Goal: Information Seeking & Learning: Check status

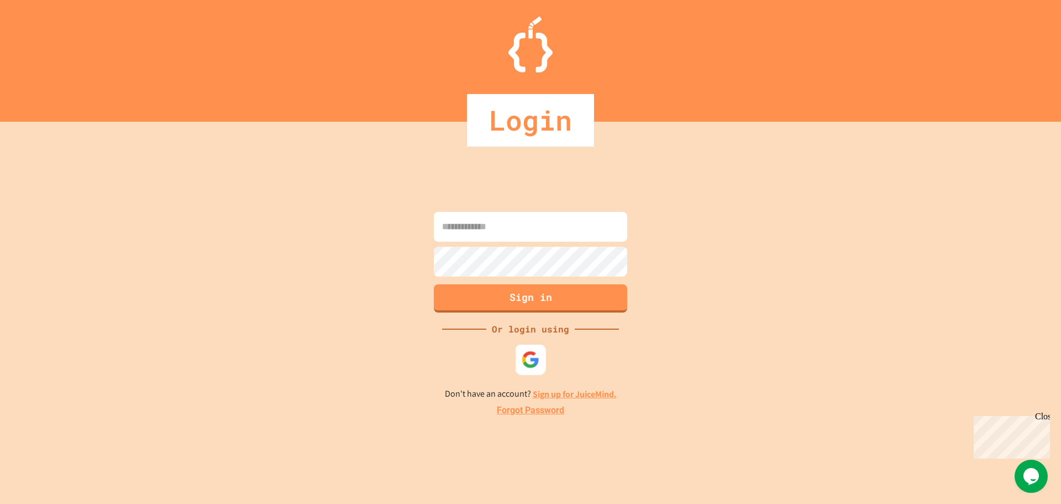
click at [534, 362] on img at bounding box center [531, 359] width 18 height 18
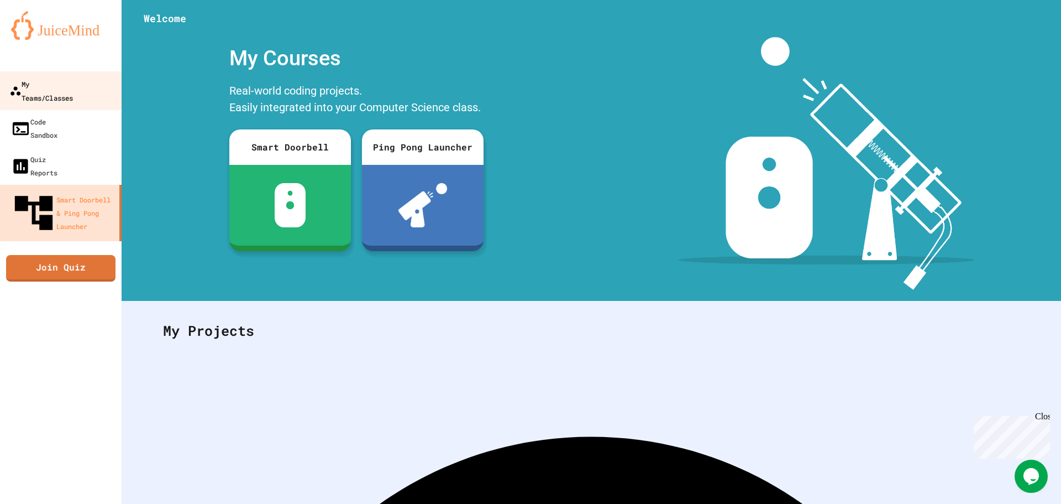
click at [34, 87] on div "My Teams/Classes" at bounding box center [41, 90] width 64 height 27
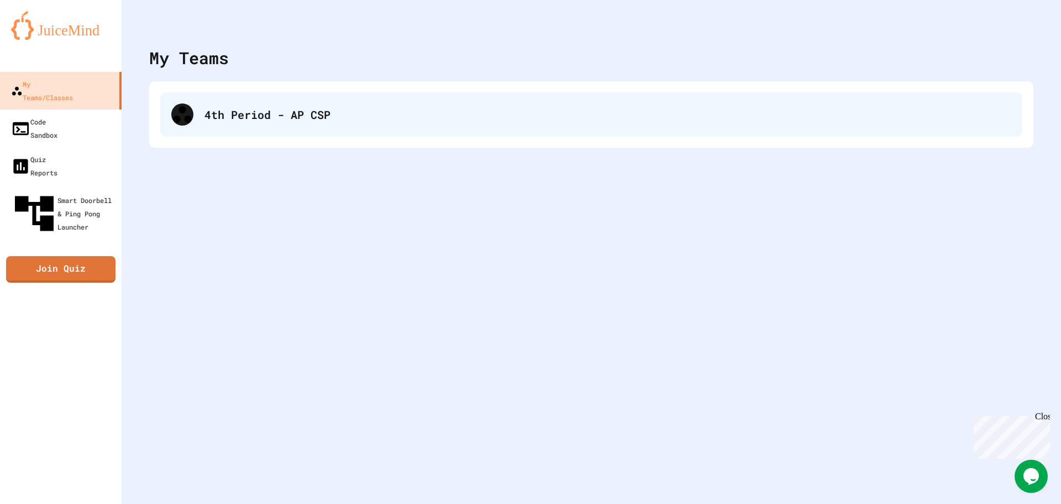
click at [304, 106] on div "4th Period - AP CSP" at bounding box center [608, 114] width 807 height 17
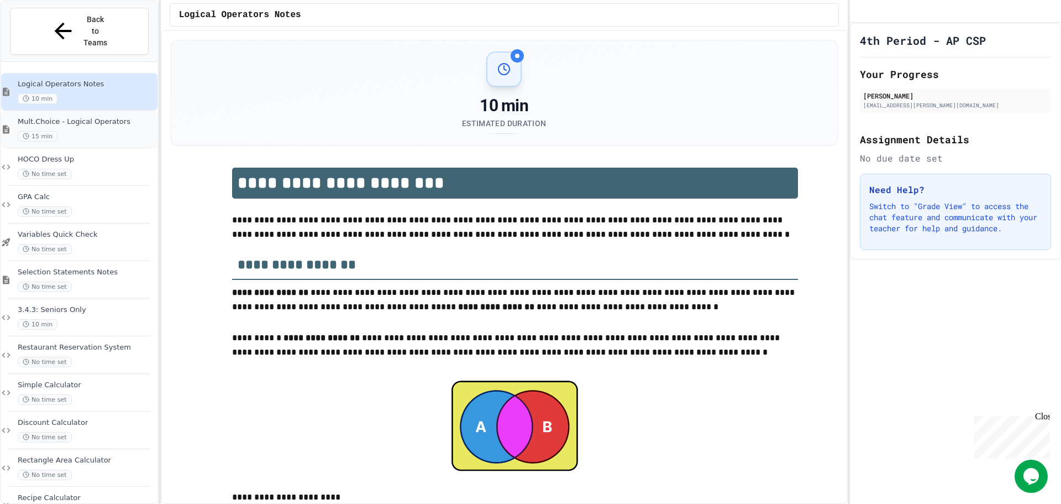
click at [119, 117] on span "Mult.Choice - Logical Operators" at bounding box center [87, 121] width 138 height 9
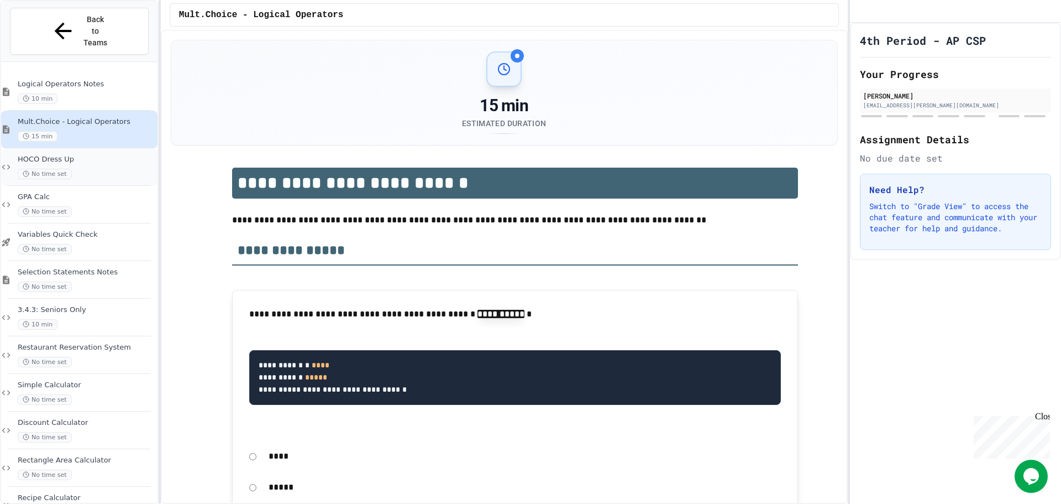
click at [85, 155] on div "HOCO Dress Up No time set" at bounding box center [87, 167] width 138 height 24
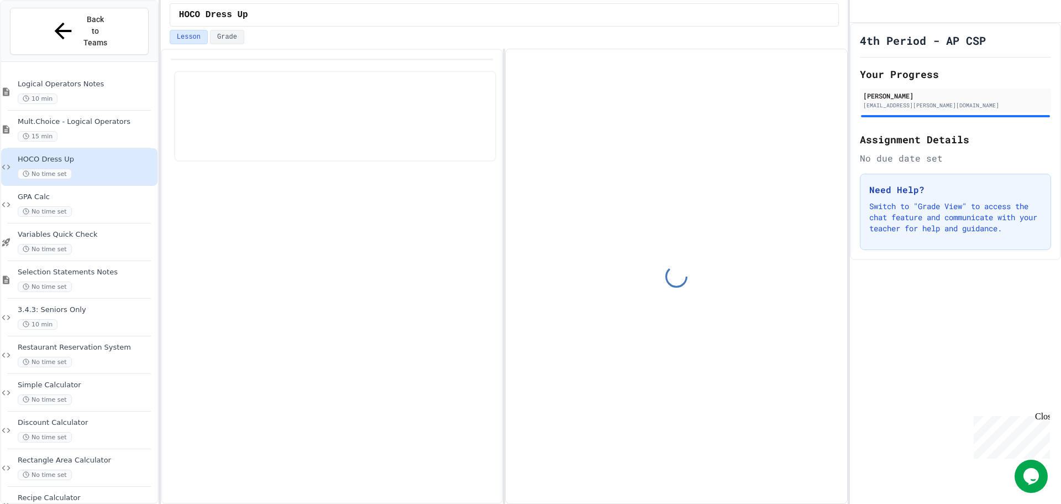
click at [87, 80] on span "Logical Operators Notes" at bounding box center [87, 84] width 138 height 9
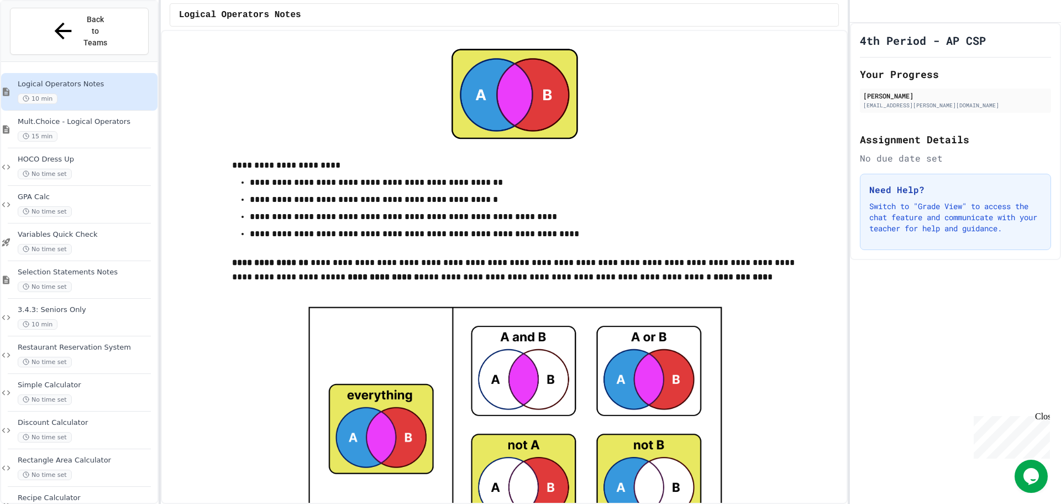
scroll to position [55, 0]
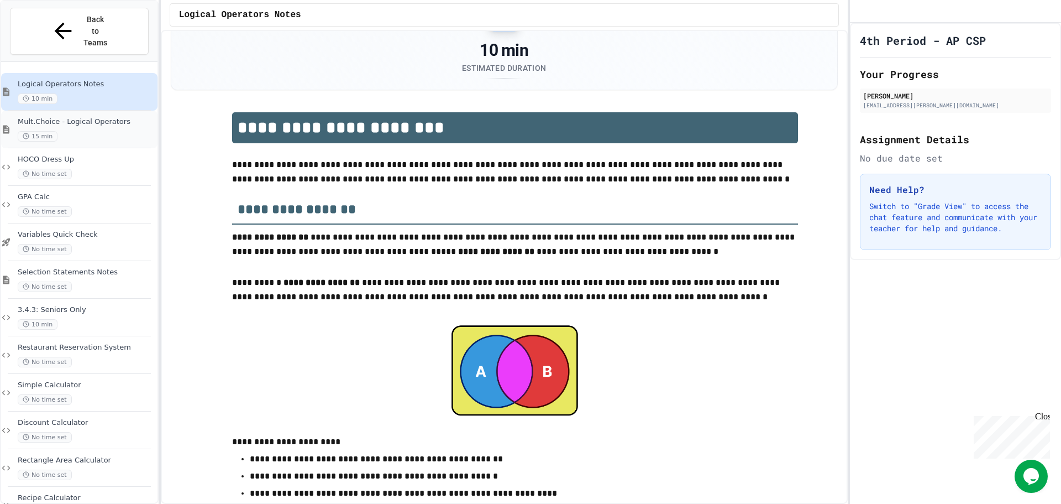
drag, startPoint x: 95, startPoint y: 87, endPoint x: 96, endPoint y: 96, distance: 8.9
click at [96, 111] on div "Mult.Choice - Logical Operators 15 min" at bounding box center [79, 130] width 156 height 38
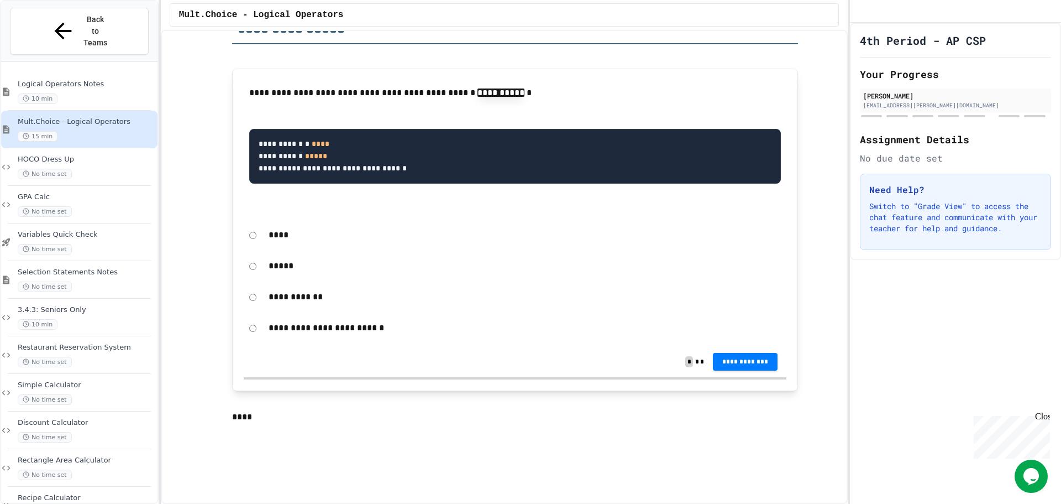
scroll to position [276, 0]
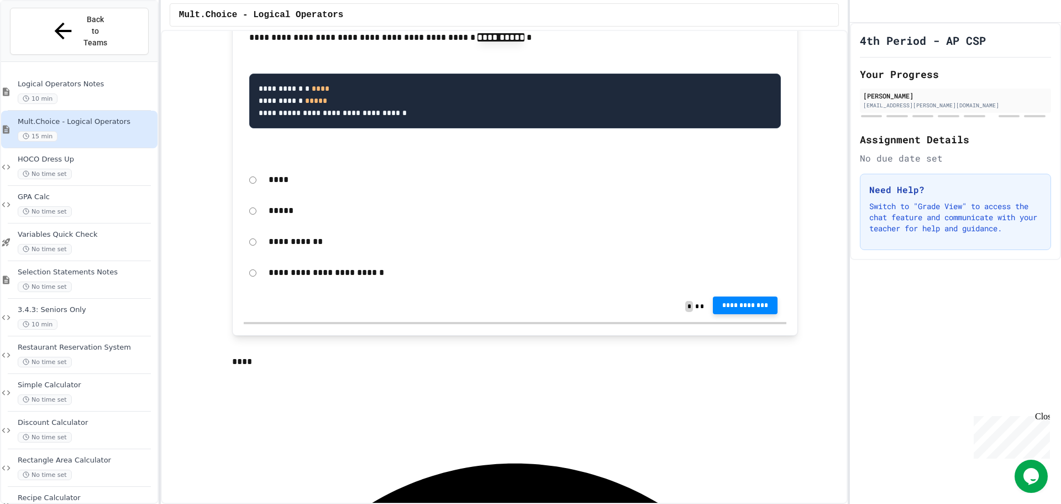
click at [721, 302] on button "**********" at bounding box center [745, 305] width 65 height 18
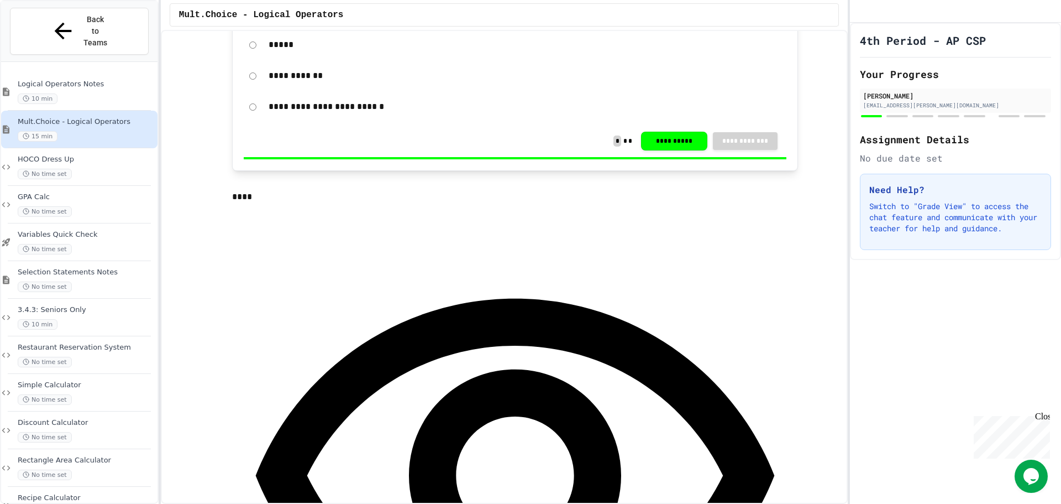
scroll to position [553, 0]
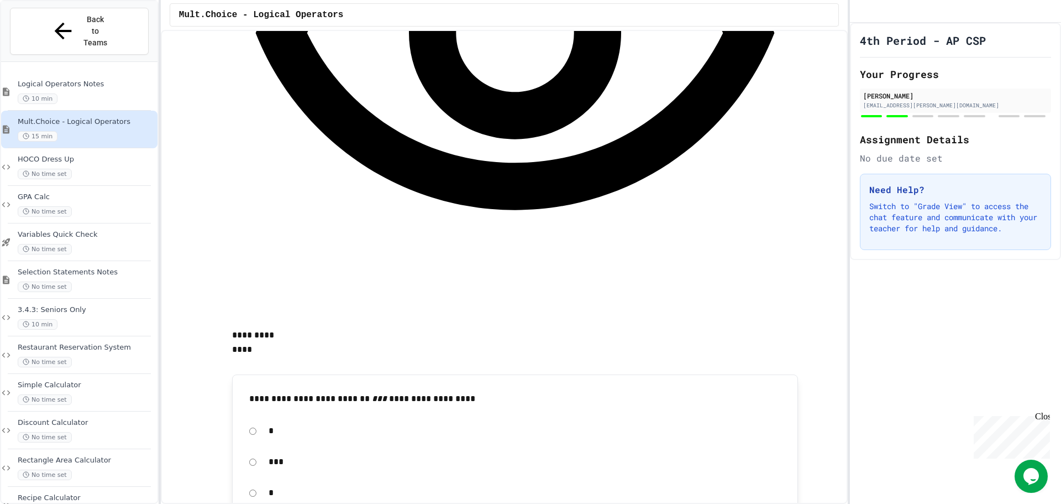
scroll to position [995, 0]
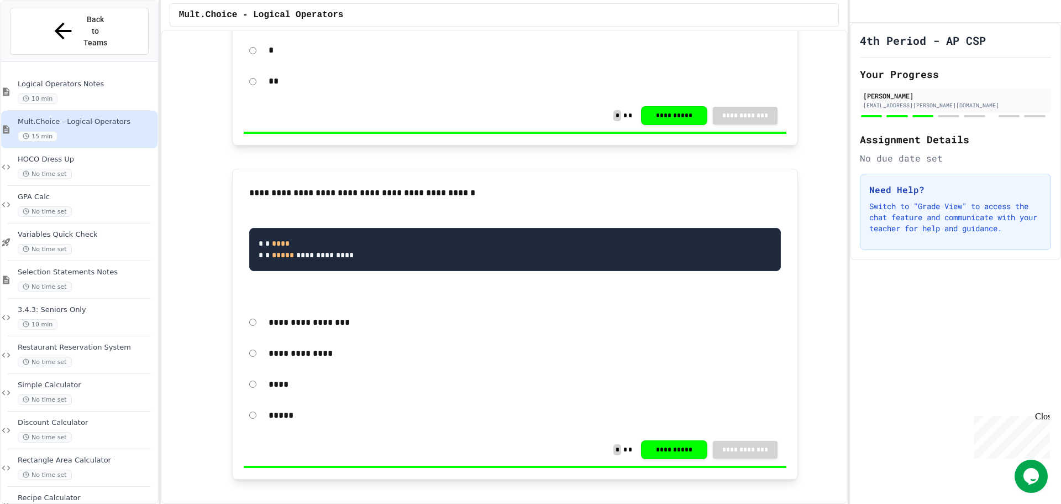
scroll to position [1216, 0]
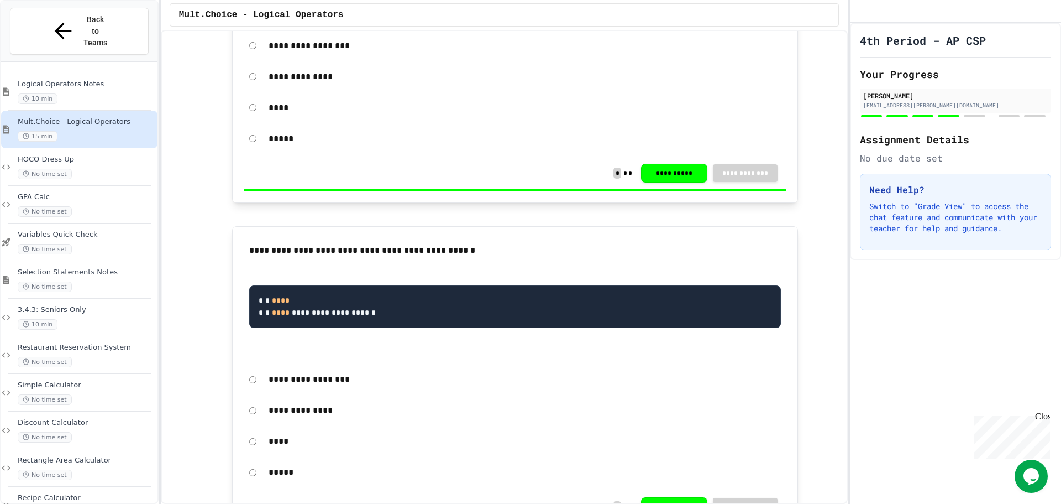
scroll to position [1769, 0]
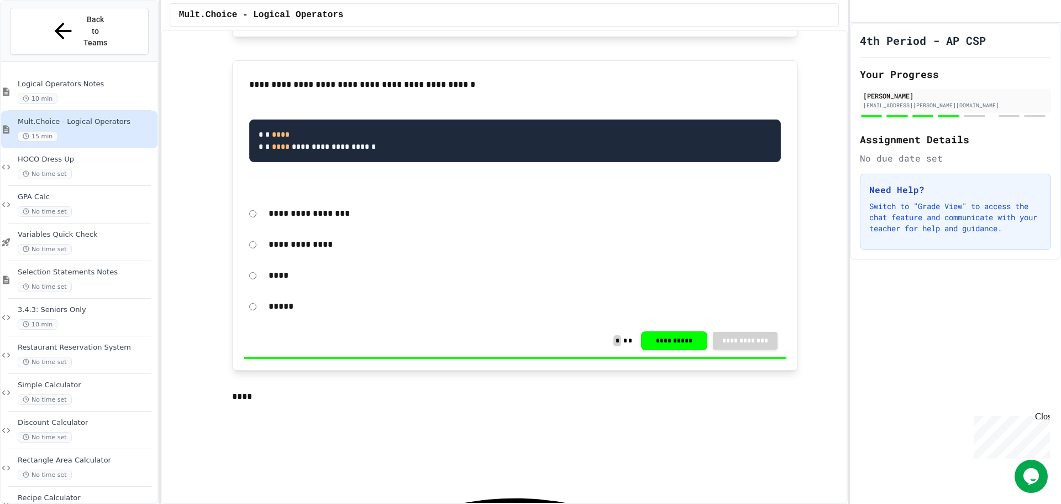
drag, startPoint x: 975, startPoint y: 172, endPoint x: 935, endPoint y: 184, distance: 41.5
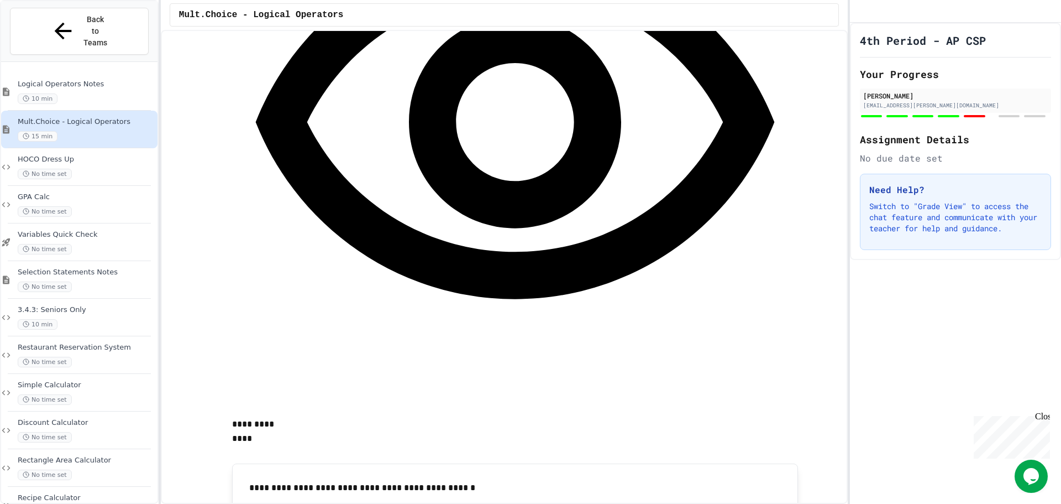
scroll to position [2267, 0]
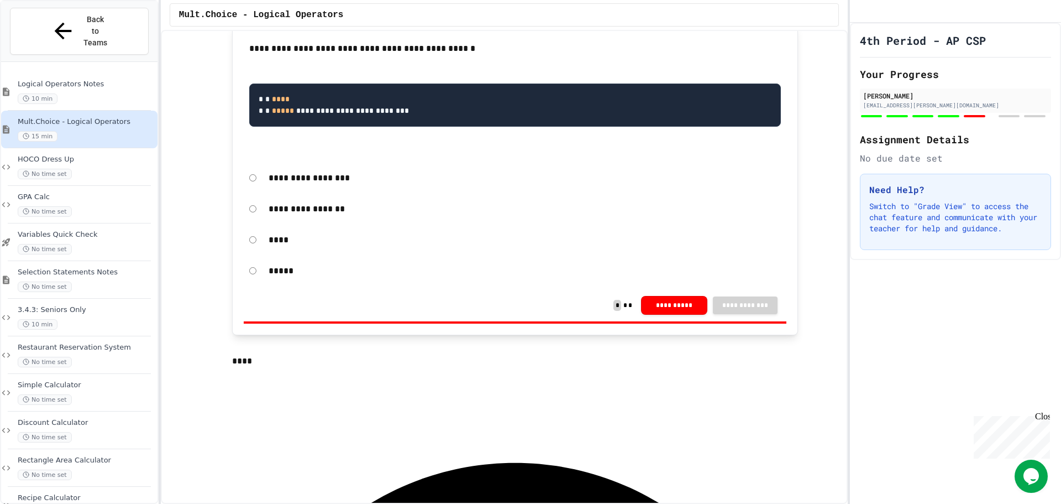
scroll to position [3203, 0]
